Goal: Task Accomplishment & Management: Manage account settings

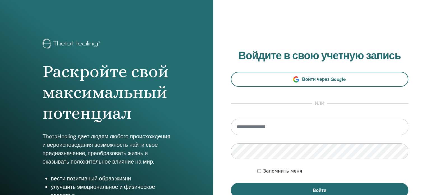
click at [245, 126] on input "email" at bounding box center [320, 126] width 178 height 16
type input "**********"
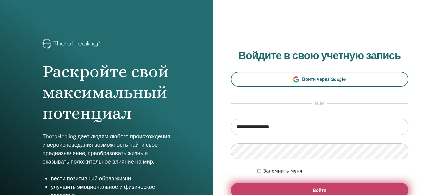
click at [270, 188] on button "Войти" at bounding box center [320, 190] width 178 height 15
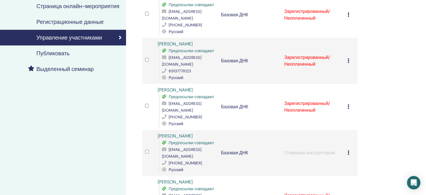
scroll to position [28, 0]
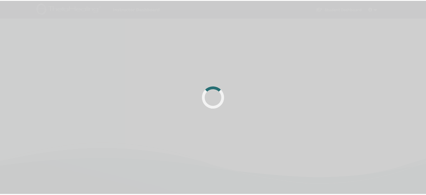
scroll to position [28, 0]
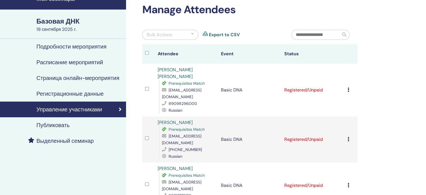
scroll to position [28, 0]
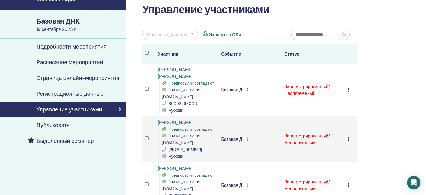
click at [167, 69] on font "[PERSON_NAME] [PERSON_NAME]" at bounding box center [175, 73] width 35 height 13
